Goal: Information Seeking & Learning: Learn about a topic

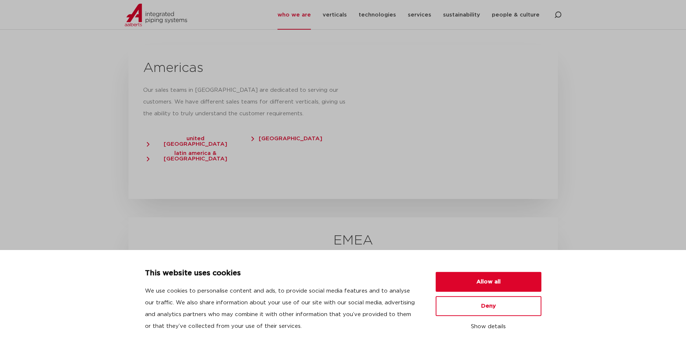
scroll to position [1311, 0]
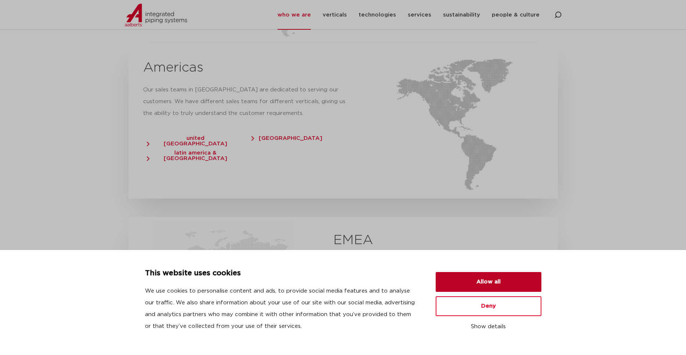
click at [485, 284] on button "Allow all" at bounding box center [489, 282] width 106 height 20
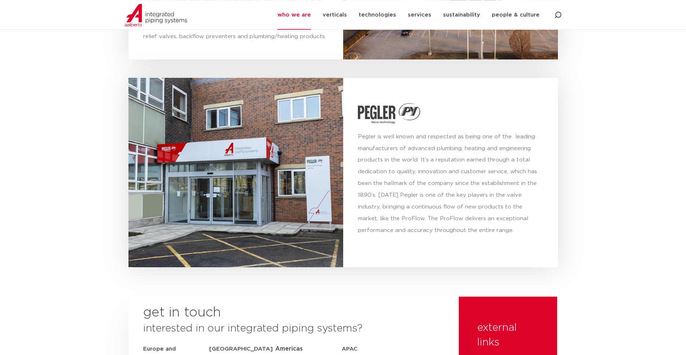
scroll to position [2696, 0]
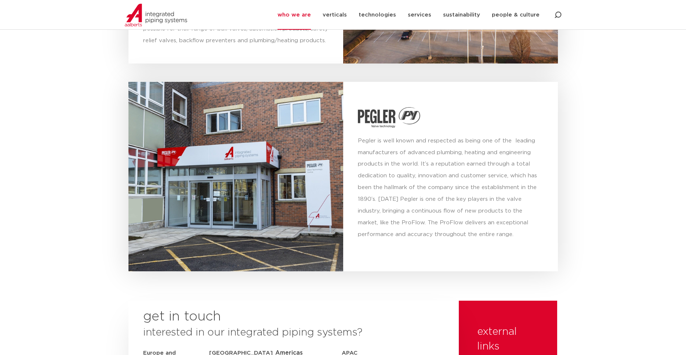
click at [298, 13] on link "who we are" at bounding box center [294, 15] width 33 height 30
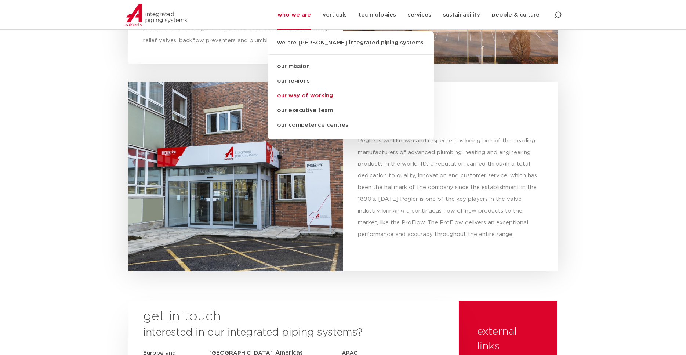
click at [328, 96] on link "our way of working" at bounding box center [351, 95] width 166 height 15
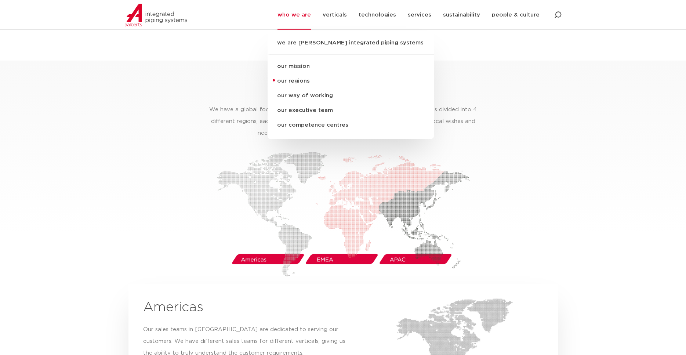
scroll to position [1108, 0]
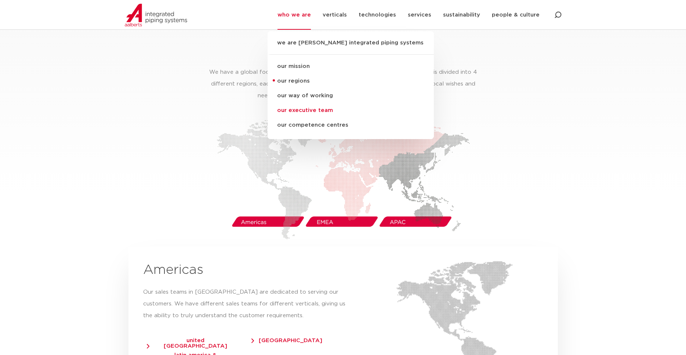
click at [310, 110] on link "our executive team" at bounding box center [351, 110] width 166 height 15
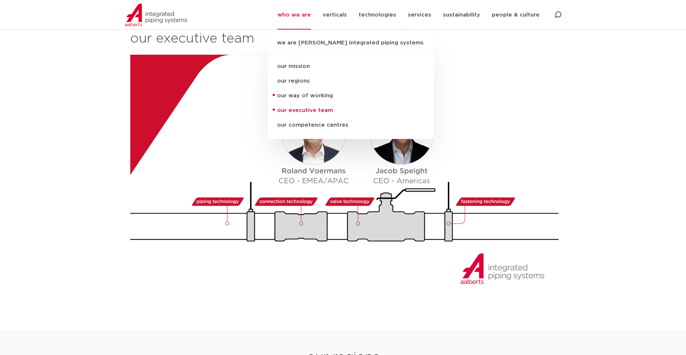
scroll to position [801, 0]
click at [342, 15] on link "verticals" at bounding box center [335, 15] width 24 height 30
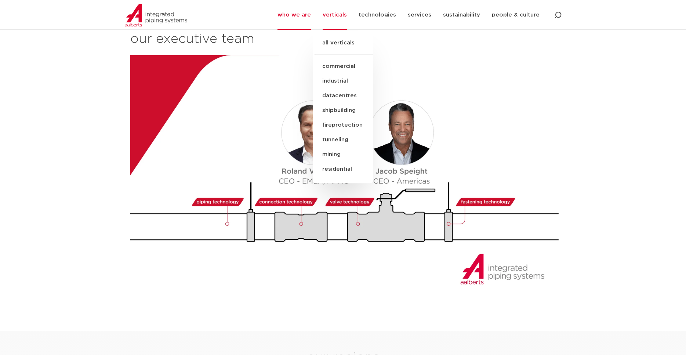
click at [337, 79] on link "industrial" at bounding box center [343, 81] width 60 height 15
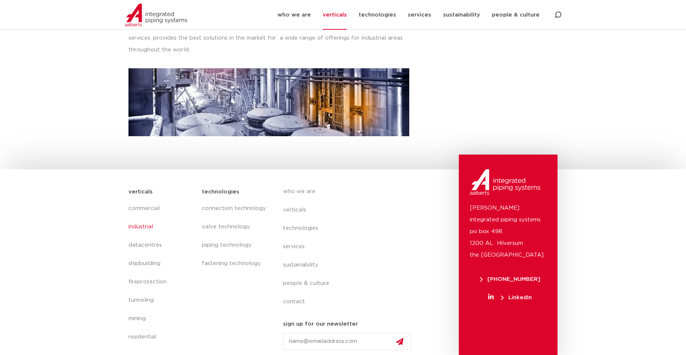
scroll to position [196, 0]
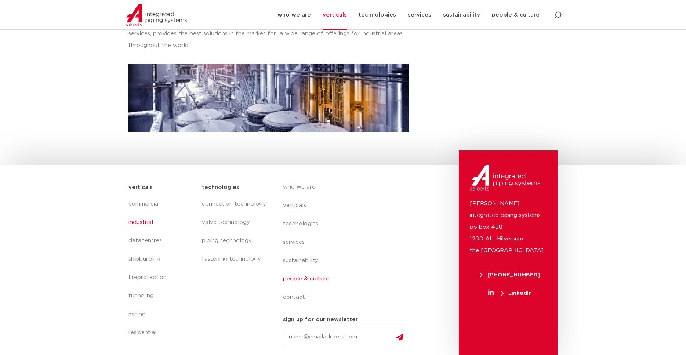
click at [292, 278] on link "people & culture" at bounding box center [350, 279] width 134 height 18
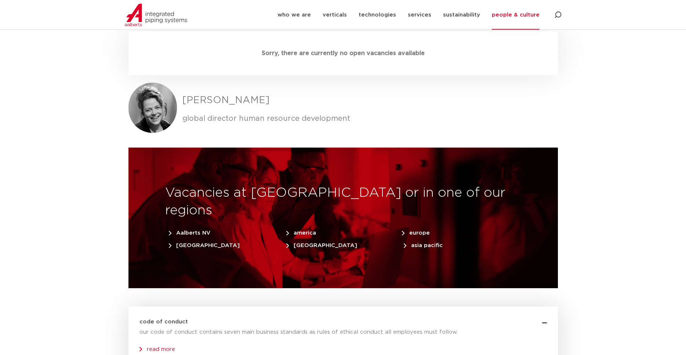
scroll to position [2209, 0]
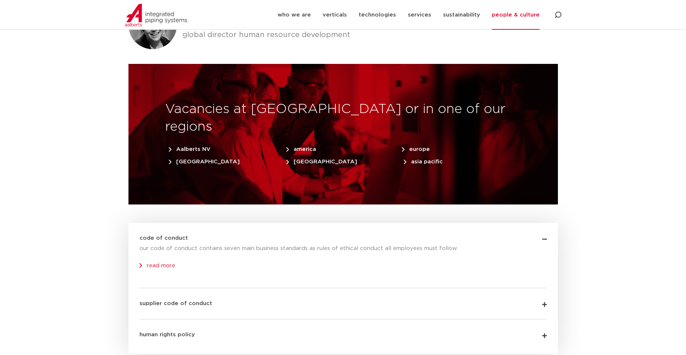
click at [307, 146] on span "america" at bounding box center [301, 149] width 30 height 6
